Goal: Book appointment/travel/reservation

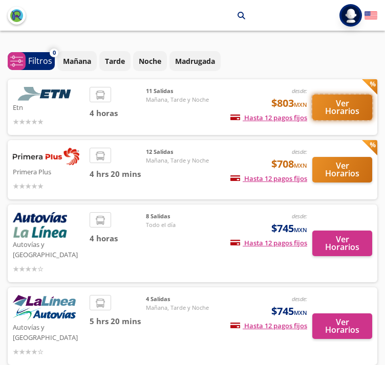
click at [349, 106] on button "Ver Horarios" at bounding box center [342, 108] width 60 height 26
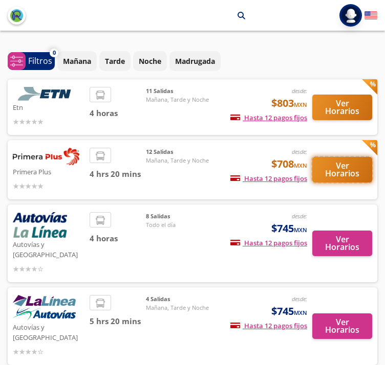
click at [350, 177] on button "Ver Horarios" at bounding box center [342, 170] width 60 height 26
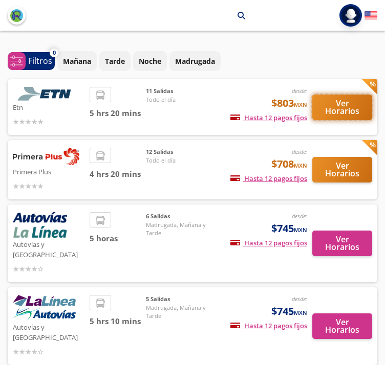
click at [337, 105] on button "Ver Horarios" at bounding box center [342, 108] width 60 height 26
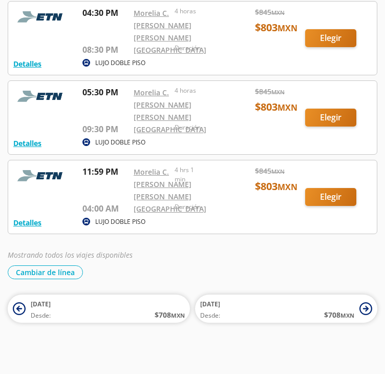
scroll to position [1024, 0]
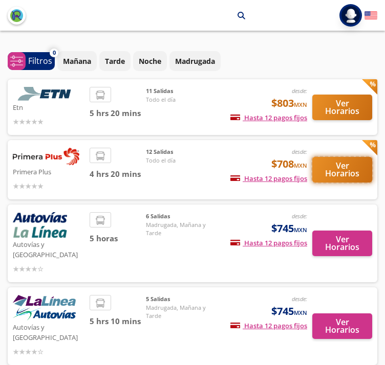
click at [335, 170] on button "Ver Horarios" at bounding box center [342, 170] width 60 height 26
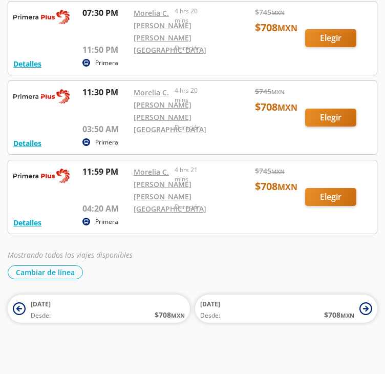
scroll to position [1117, 0]
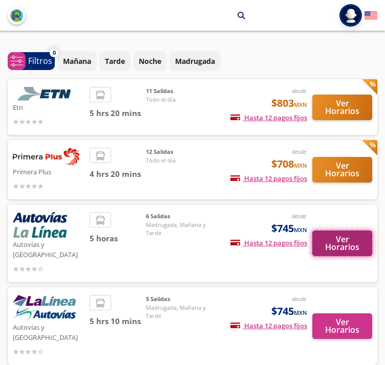
click at [366, 248] on button "Ver Horarios" at bounding box center [342, 244] width 60 height 26
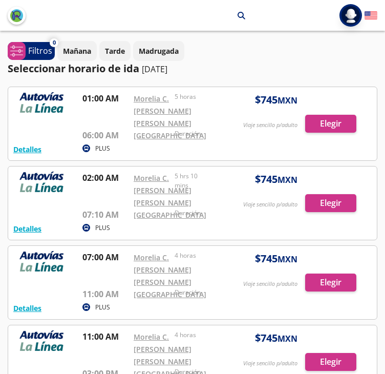
scroll to position [543, 0]
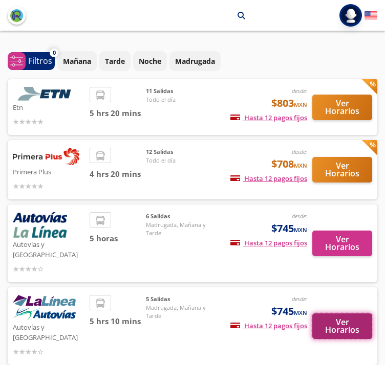
click at [348, 314] on button "Ver Horarios" at bounding box center [342, 327] width 60 height 26
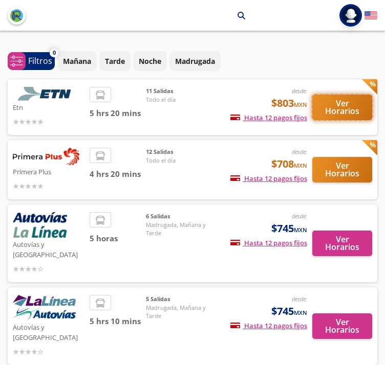
drag, startPoint x: 345, startPoint y: 110, endPoint x: 348, endPoint y: 169, distance: 58.9
click at [348, 169] on div "Etn desde: $803 MXN Hasta 12 pagos fijos Pagos fijos en compras mayores a $30 M…" at bounding box center [192, 222] width 369 height 286
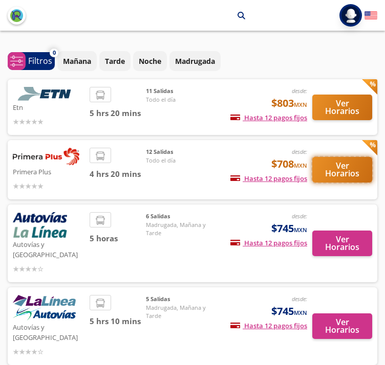
click at [348, 169] on button "Ver Horarios" at bounding box center [342, 170] width 60 height 26
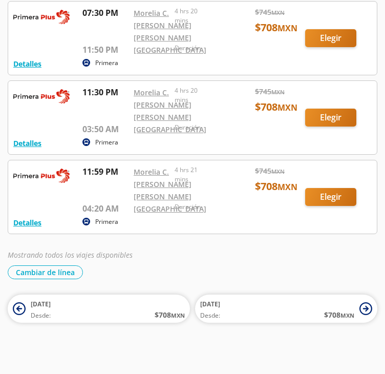
scroll to position [1074, 0]
click at [205, 233] on div at bounding box center [192, 196] width 368 height 73
